Goal: Use online tool/utility: Utilize a website feature to perform a specific function

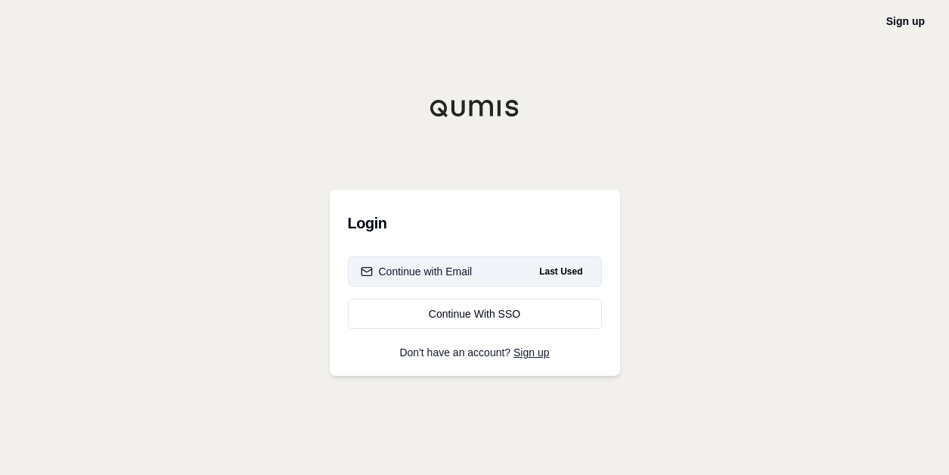
click at [427, 272] on div "Continue with Email" at bounding box center [417, 271] width 112 height 15
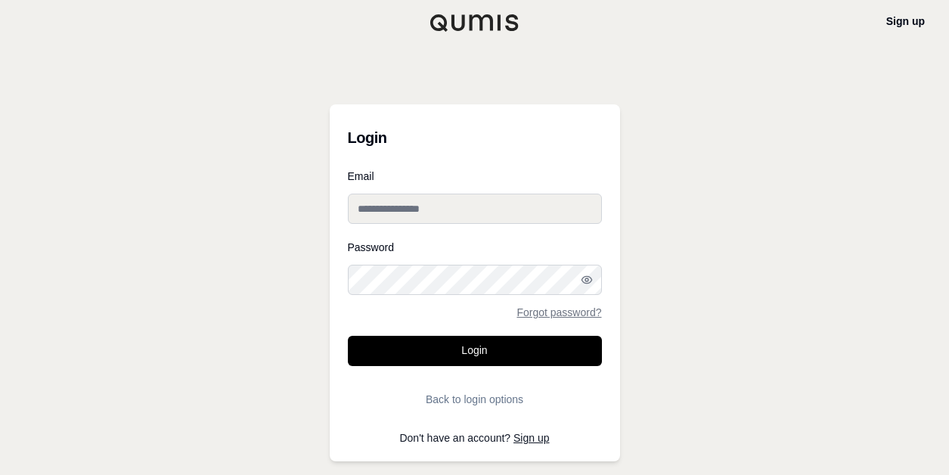
type input "**********"
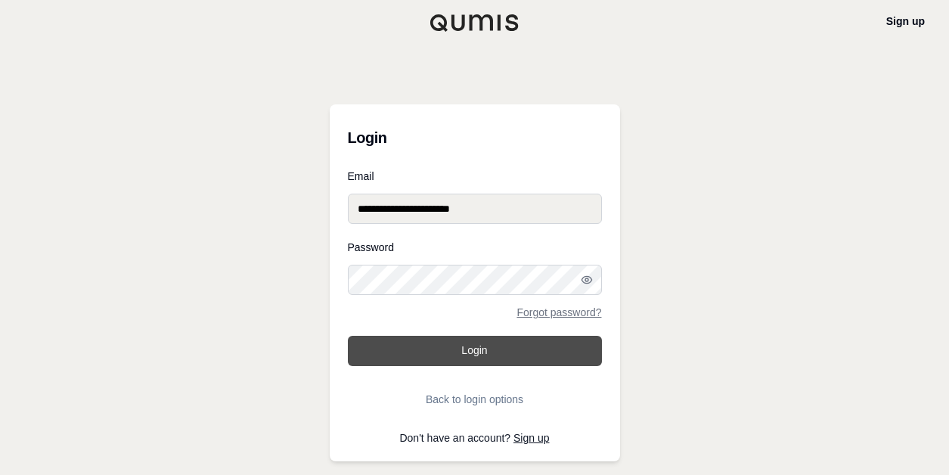
click at [411, 343] on button "Login" at bounding box center [475, 351] width 254 height 30
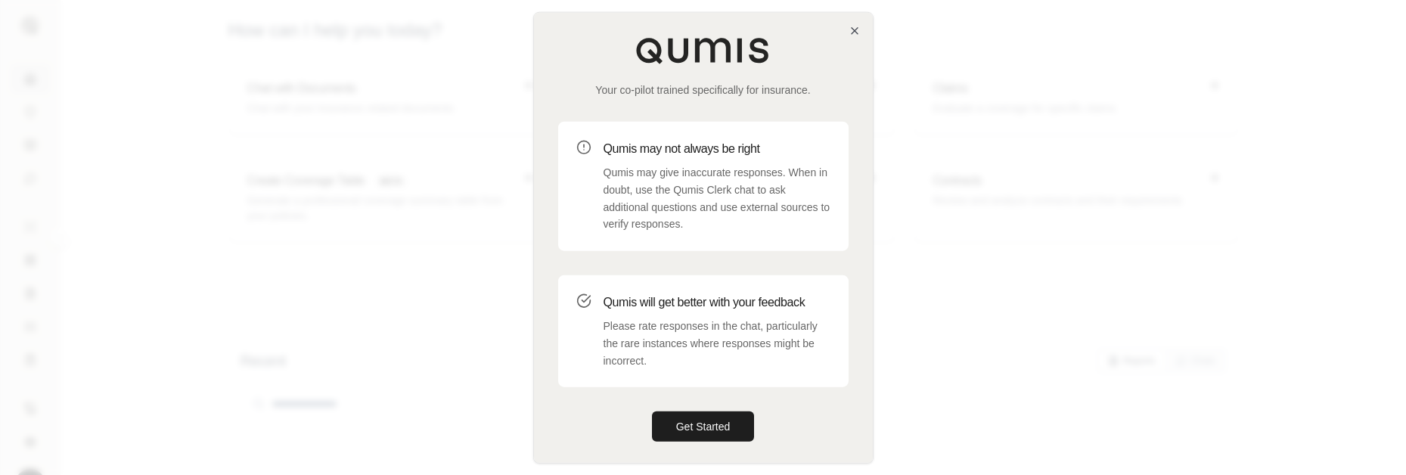
click at [710, 409] on div "Your co-pilot trained specifically for insurance. Qumis may not always be right…" at bounding box center [703, 239] width 339 height 453
click at [703, 423] on button "Get Started" at bounding box center [703, 427] width 103 height 30
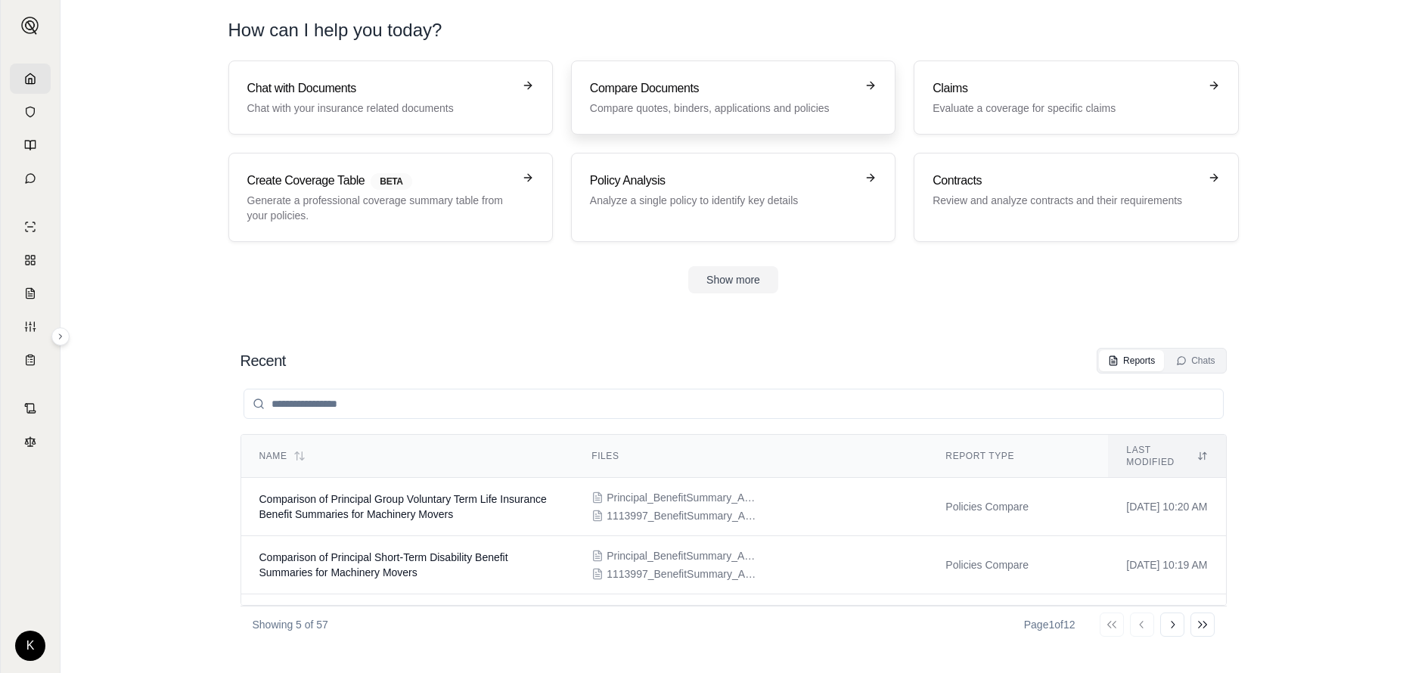
click at [722, 85] on h3 "Compare Documents" at bounding box center [723, 88] width 266 height 18
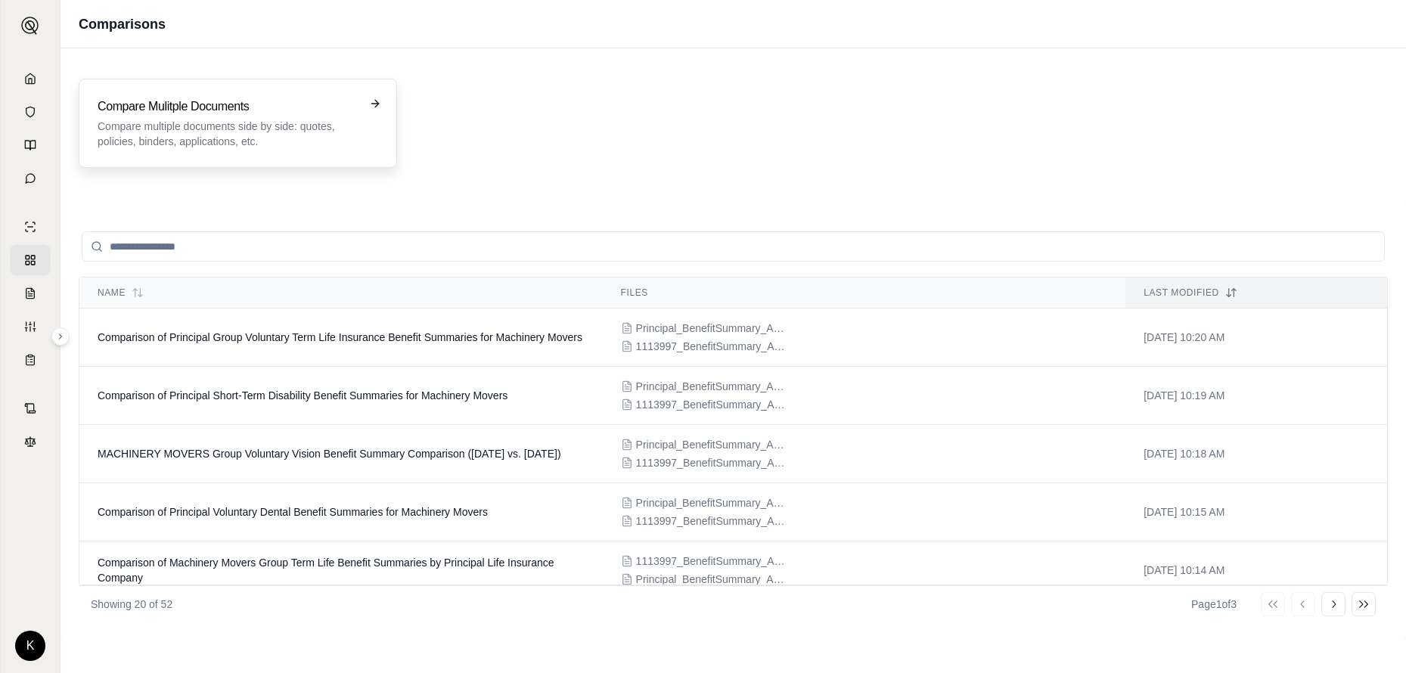
click at [202, 132] on p "Compare multiple documents side by side: quotes, policies, binders, application…" at bounding box center [227, 134] width 259 height 30
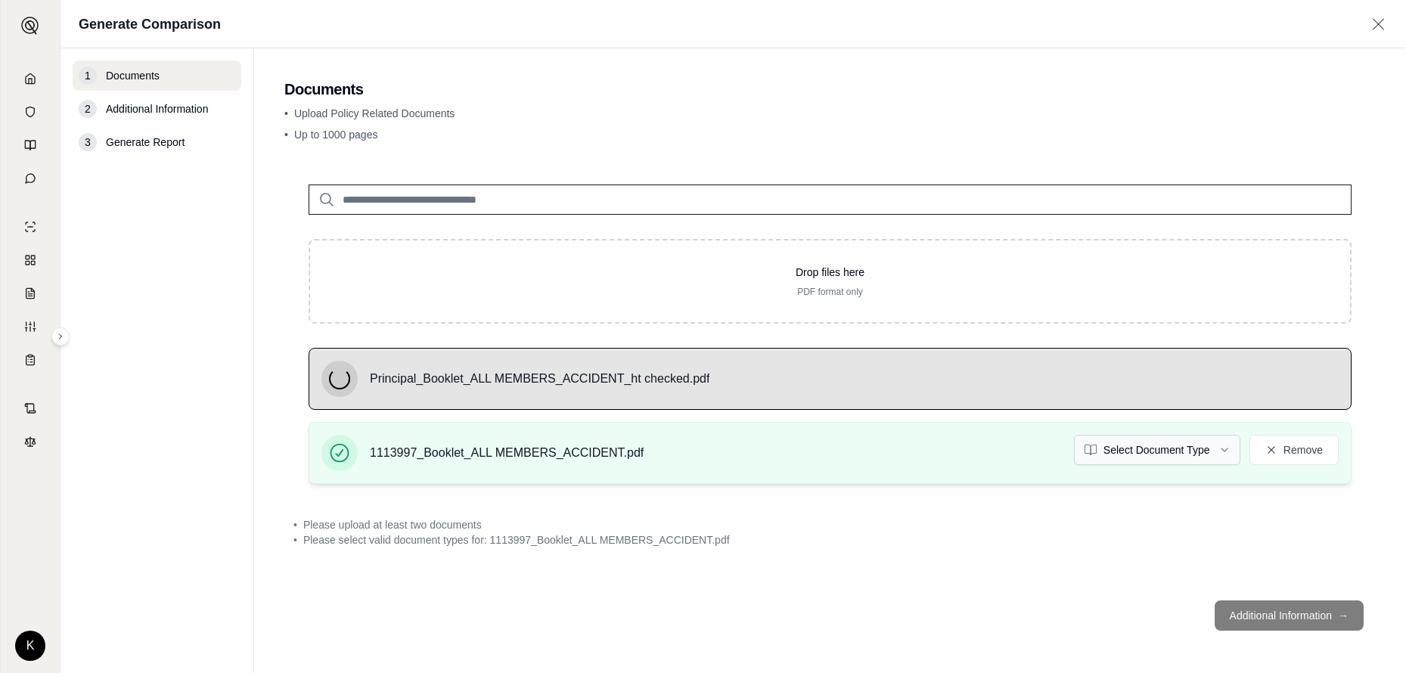
click at [949, 455] on html "K Generate Comparison 1 Documents 2 Additional Information 3 Generate Report Do…" at bounding box center [703, 336] width 1406 height 673
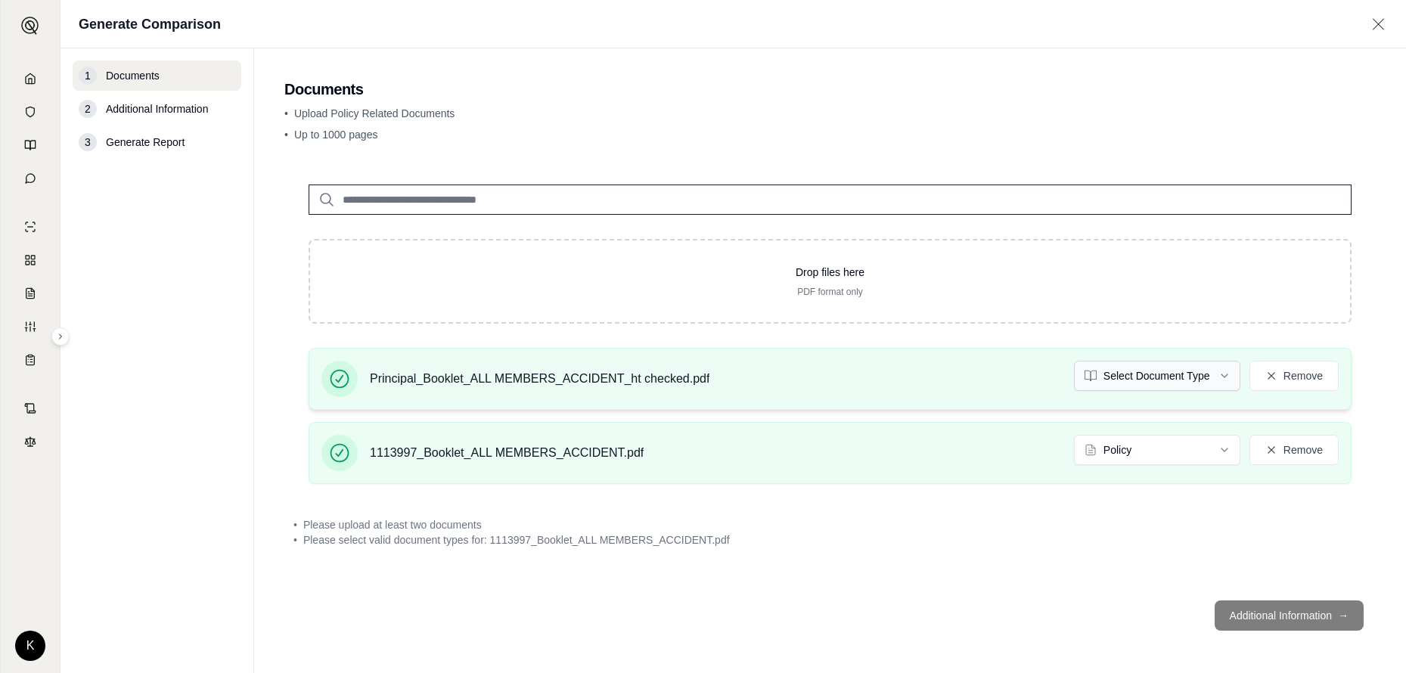
click at [949, 377] on html "Document type updated successfully K Generate Comparison 1 Documents 2 Addition…" at bounding box center [703, 336] width 1406 height 673
click at [949, 474] on div "Drop files here PDF format only Principal_Booklet_ALL MEMBERS_ACCIDENT_ht check…" at bounding box center [830, 374] width 1092 height 428
click at [381, 474] on span "Please upload at least two documents" at bounding box center [392, 524] width 179 height 15
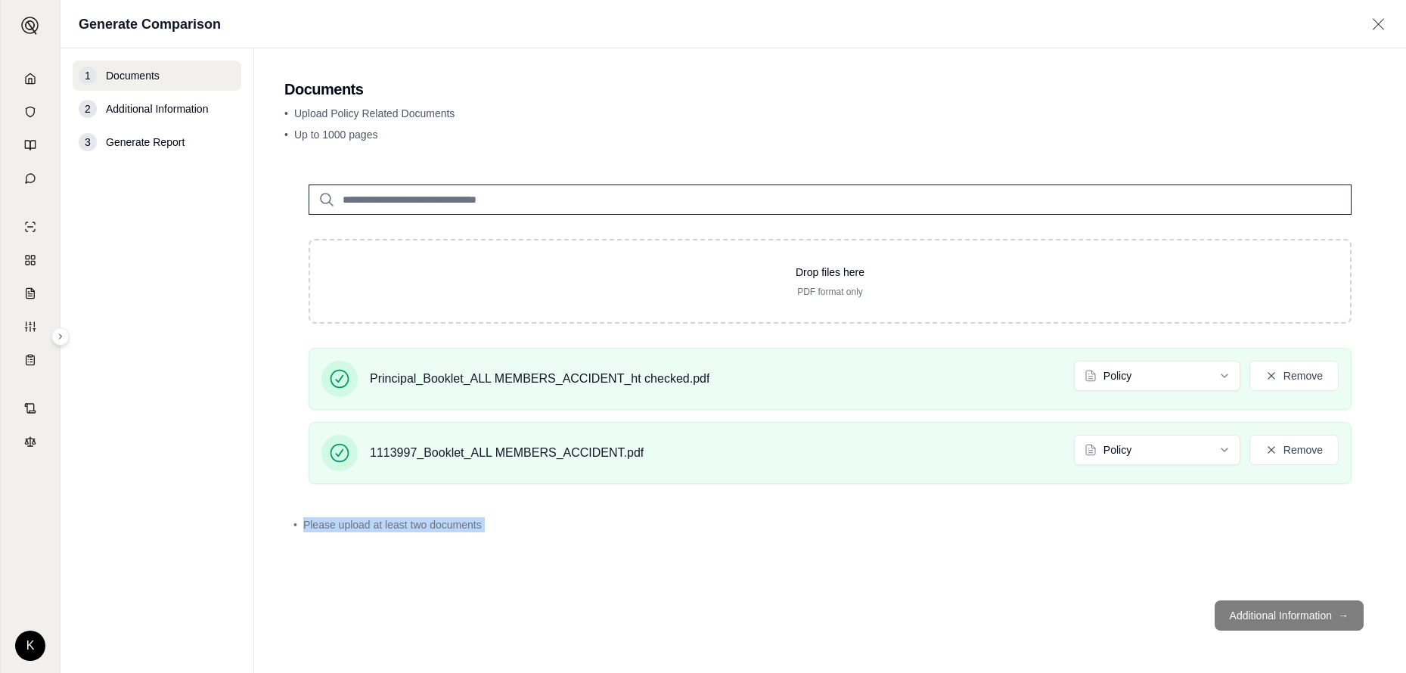
click at [381, 474] on span "Please upload at least two documents" at bounding box center [392, 524] width 179 height 15
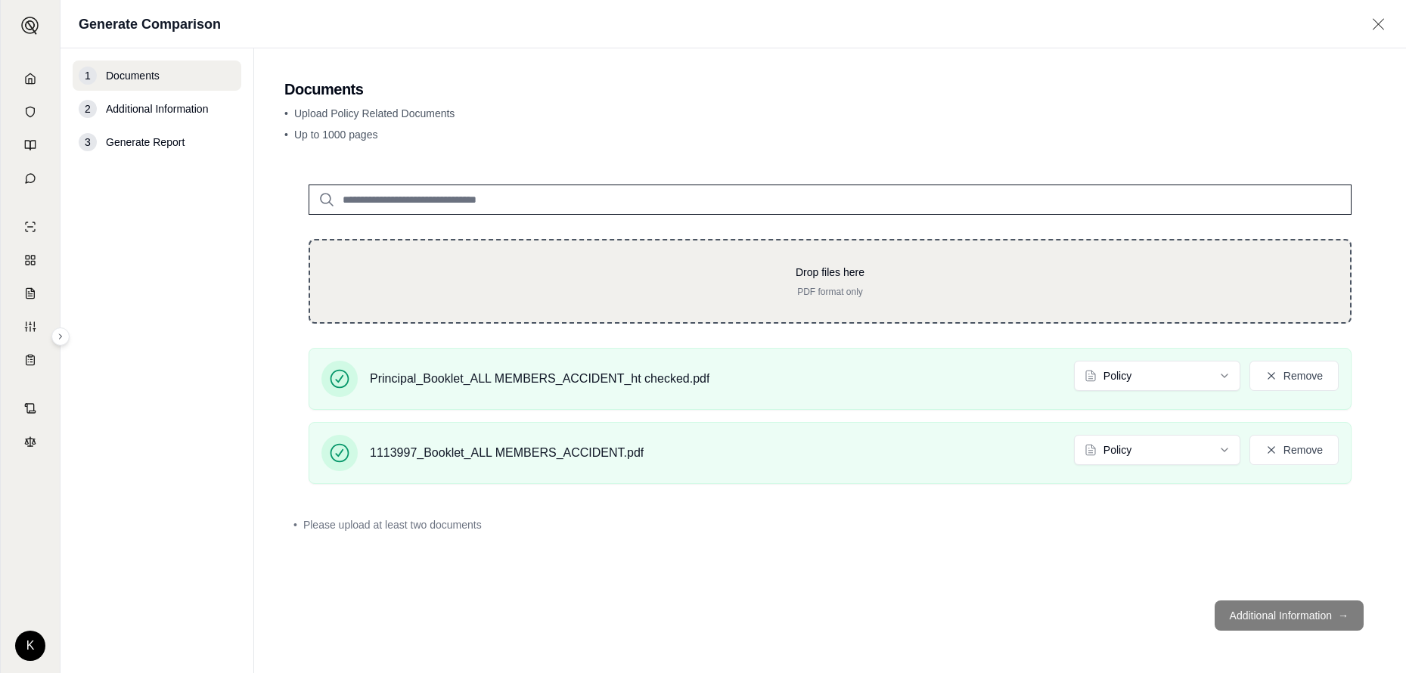
drag, startPoint x: 381, startPoint y: 520, endPoint x: 734, endPoint y: 294, distance: 418.4
click at [734, 294] on p "PDF format only" at bounding box center [830, 292] width 992 height 12
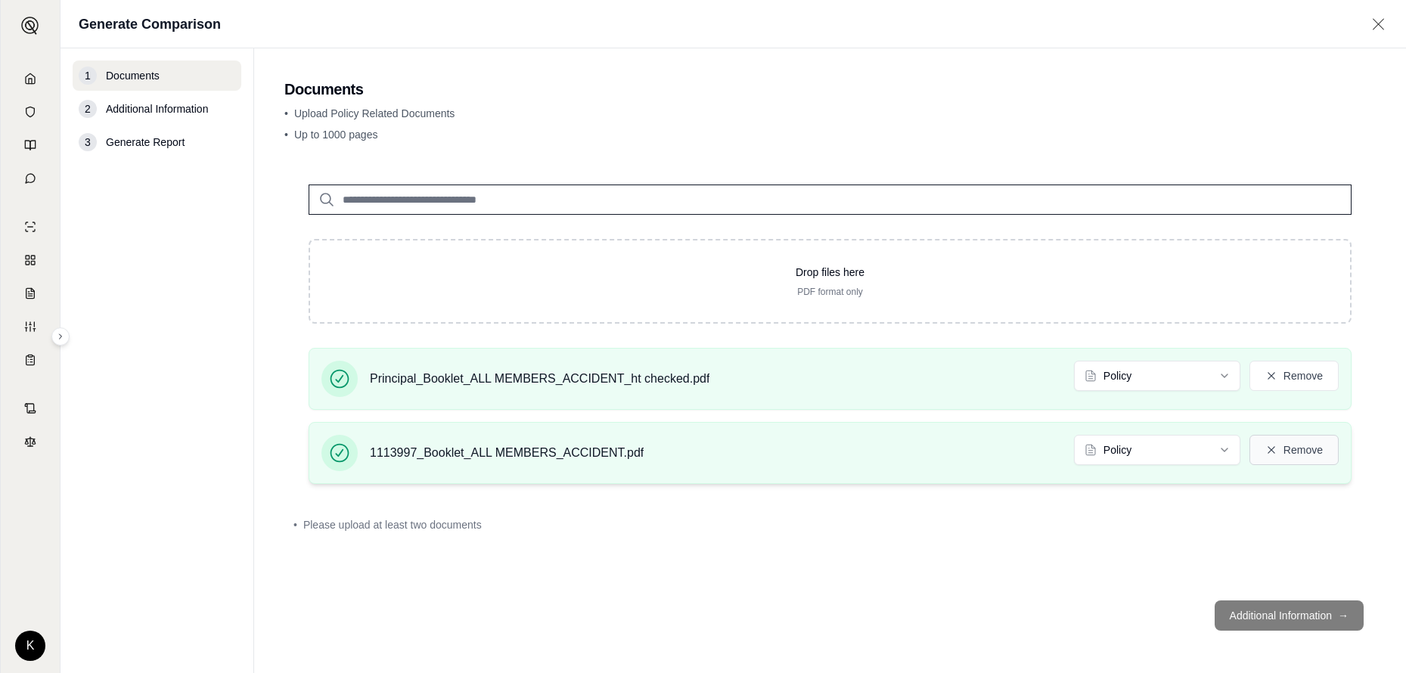
click at [949, 452] on button "Remove" at bounding box center [1294, 450] width 89 height 30
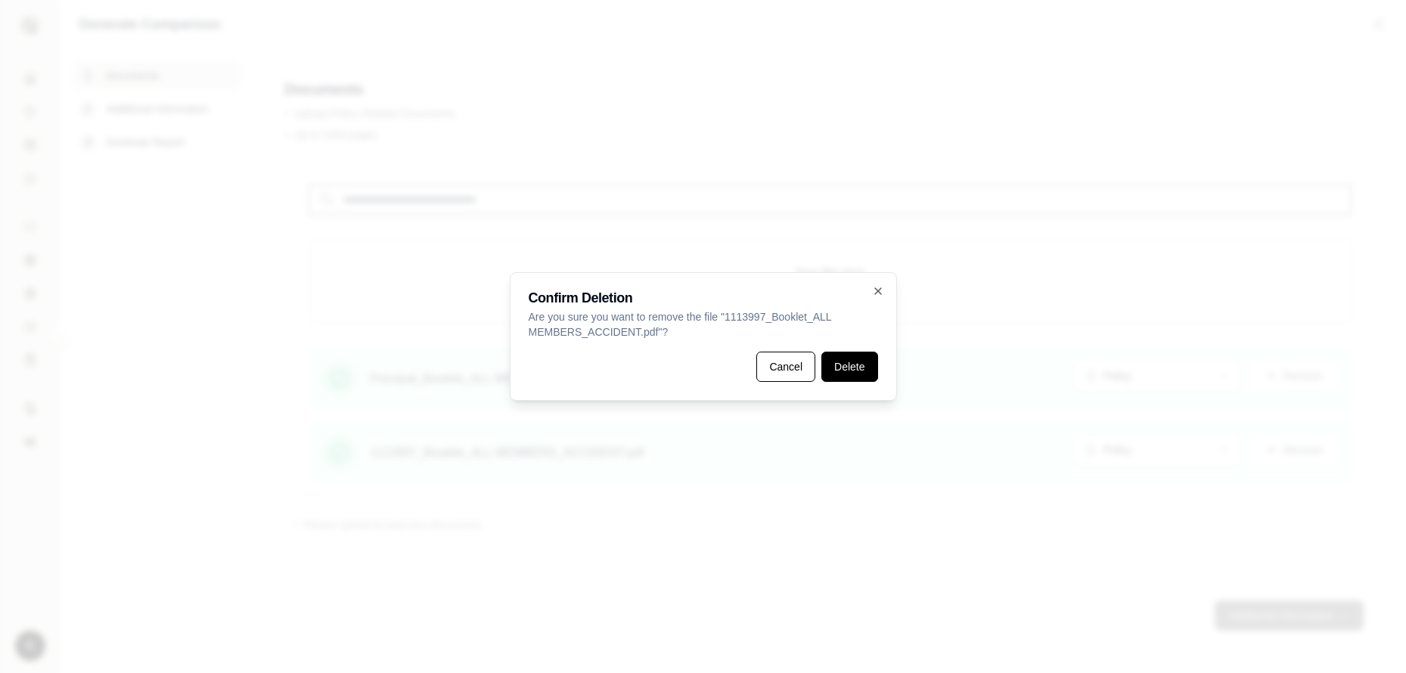
click at [826, 362] on button "Delete" at bounding box center [850, 367] width 56 height 30
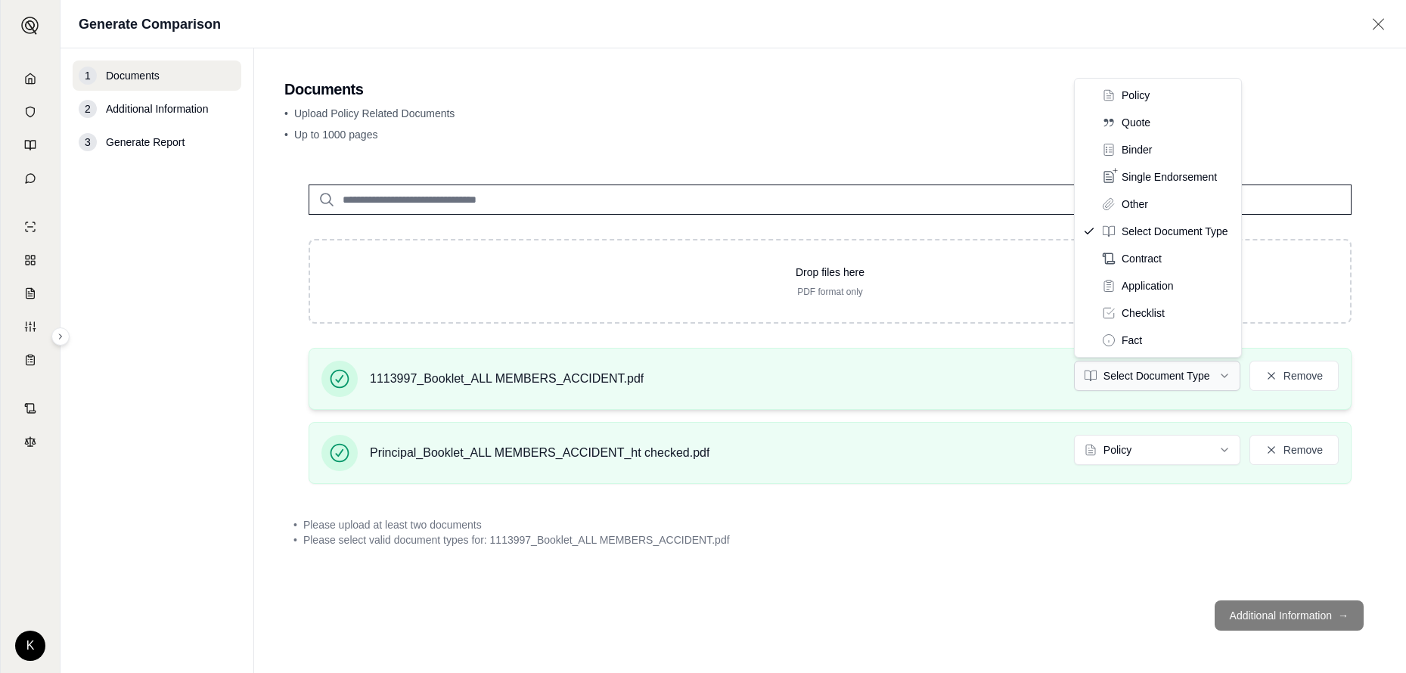
click at [949, 372] on html "K Generate Comparison 1 Documents 2 Additional Information 3 Generate Report Do…" at bounding box center [703, 336] width 1406 height 673
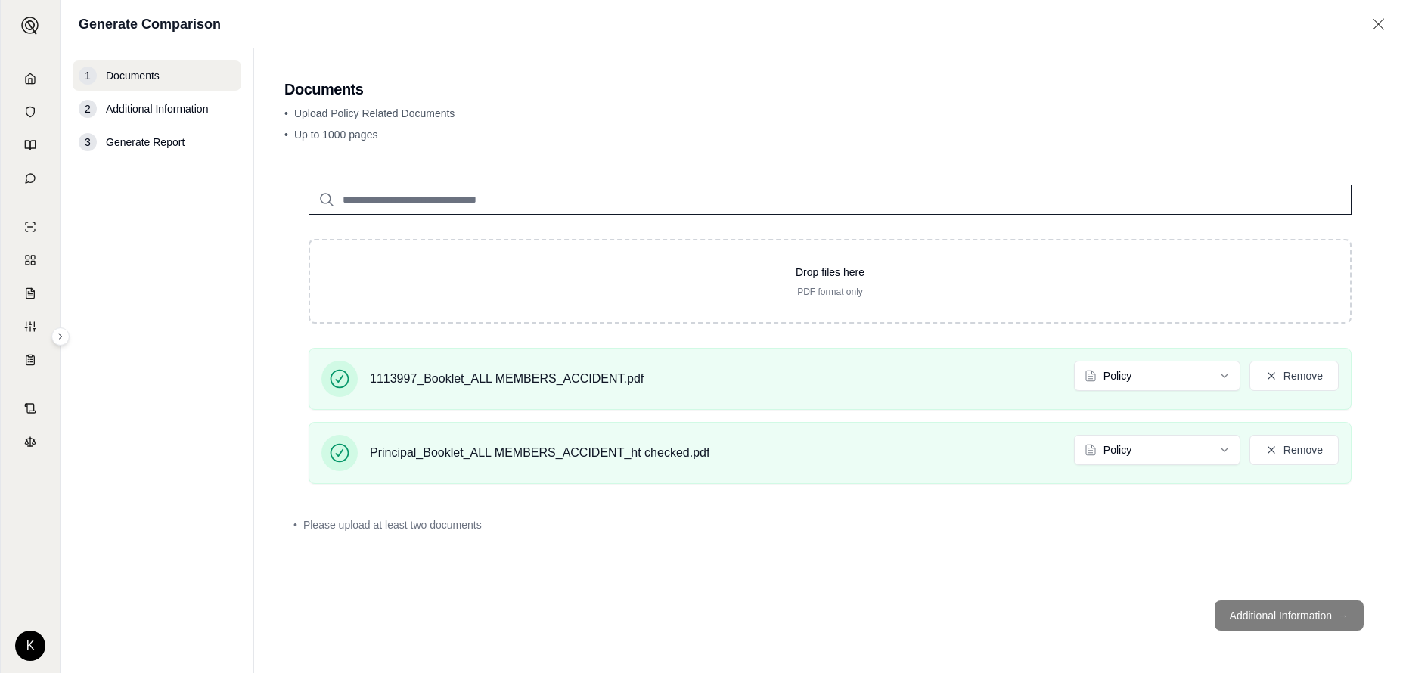
click at [949, 474] on footer "Additional Information →" at bounding box center [830, 616] width 1092 height 54
drag, startPoint x: 1247, startPoint y: 628, endPoint x: 1238, endPoint y: 623, distance: 10.1
click at [949, 474] on footer "Additional Information →" at bounding box center [830, 616] width 1092 height 54
click at [949, 450] on button "Remove" at bounding box center [1294, 450] width 89 height 30
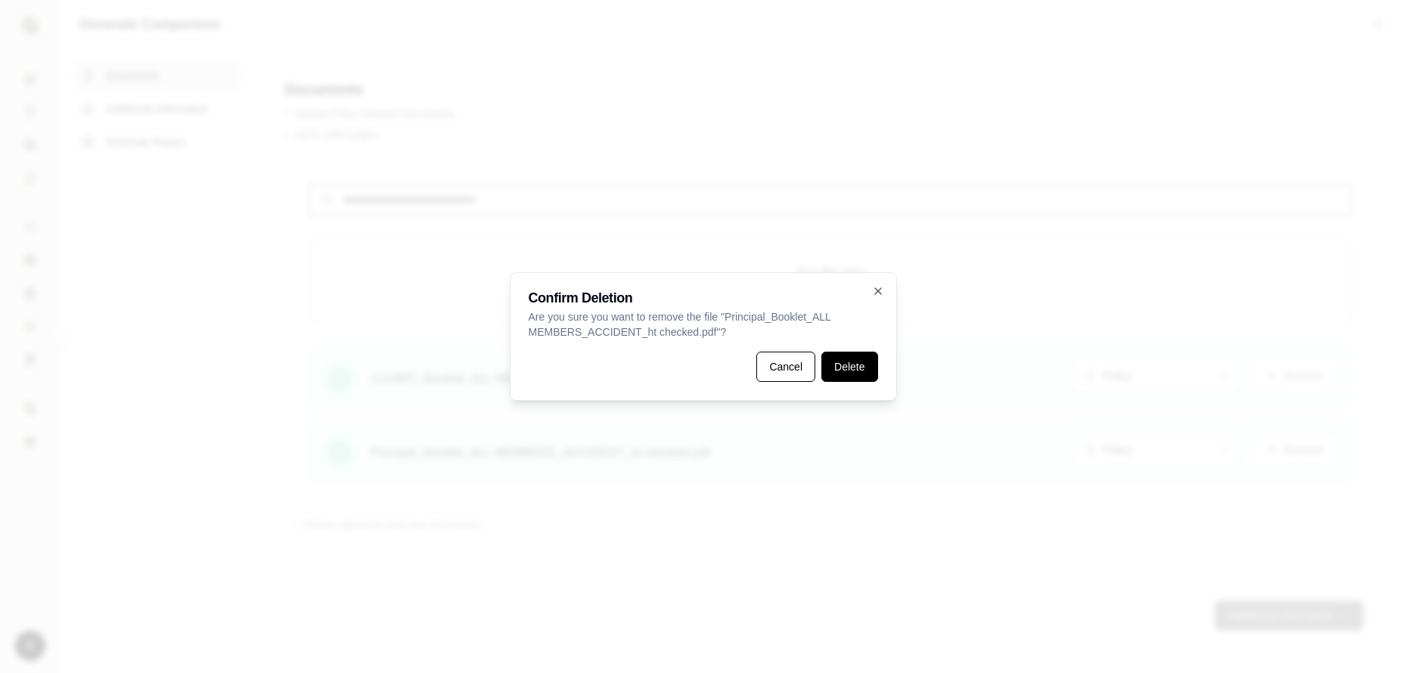
click at [865, 379] on button "Delete" at bounding box center [850, 367] width 56 height 30
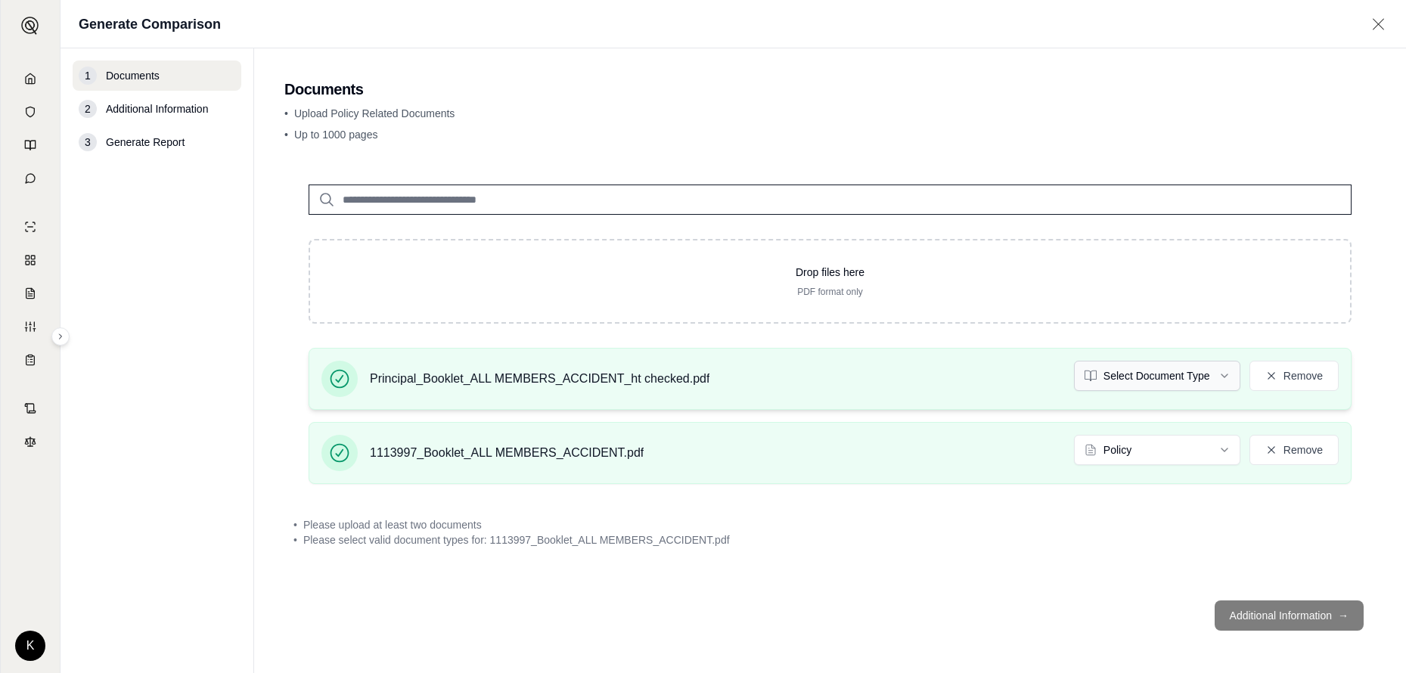
click at [949, 382] on html "K Generate Comparison 1 Documents 2 Additional Information 3 Generate Report Do…" at bounding box center [703, 336] width 1406 height 673
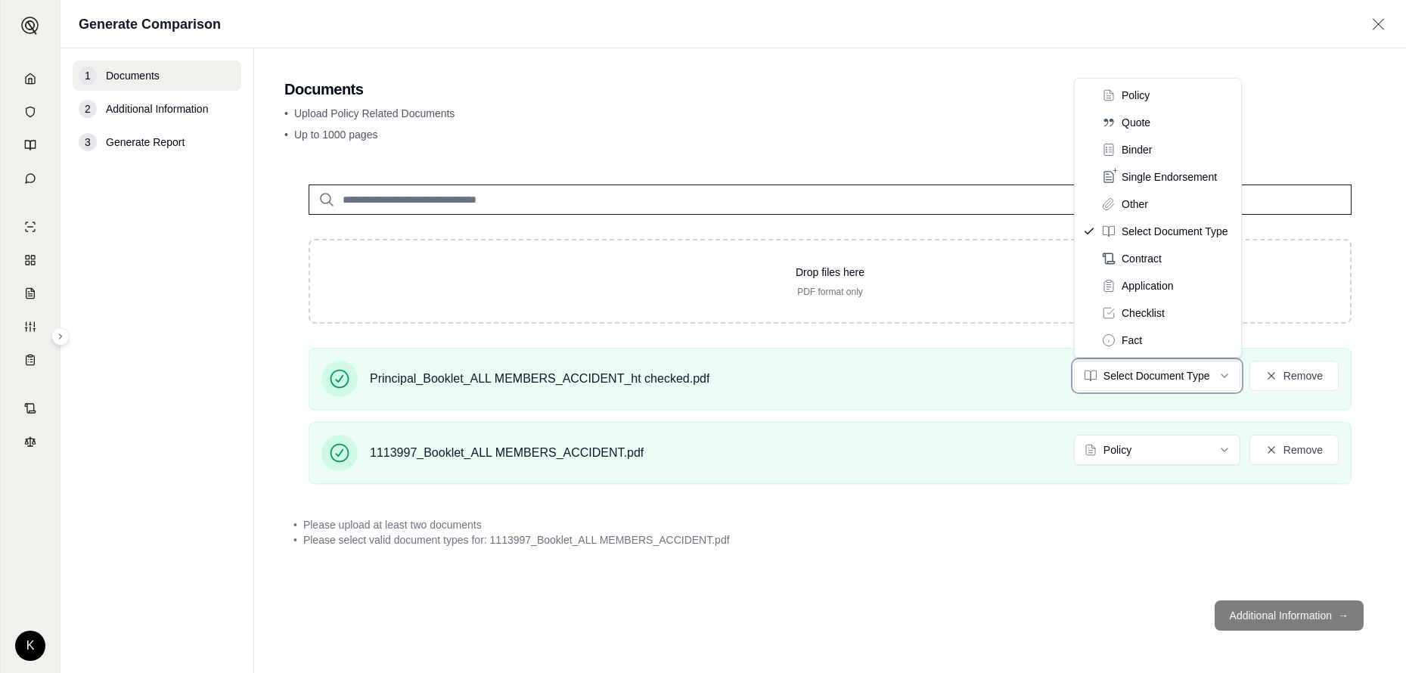
click at [949, 74] on html "K Generate Comparison 1 Documents 2 Additional Information 3 Generate Report Do…" at bounding box center [703, 336] width 1406 height 673
click at [949, 381] on html "K Generate Comparison 1 Documents 2 Additional Information 3 Generate Report Do…" at bounding box center [703, 336] width 1406 height 673
